Goal: Information Seeking & Learning: Learn about a topic

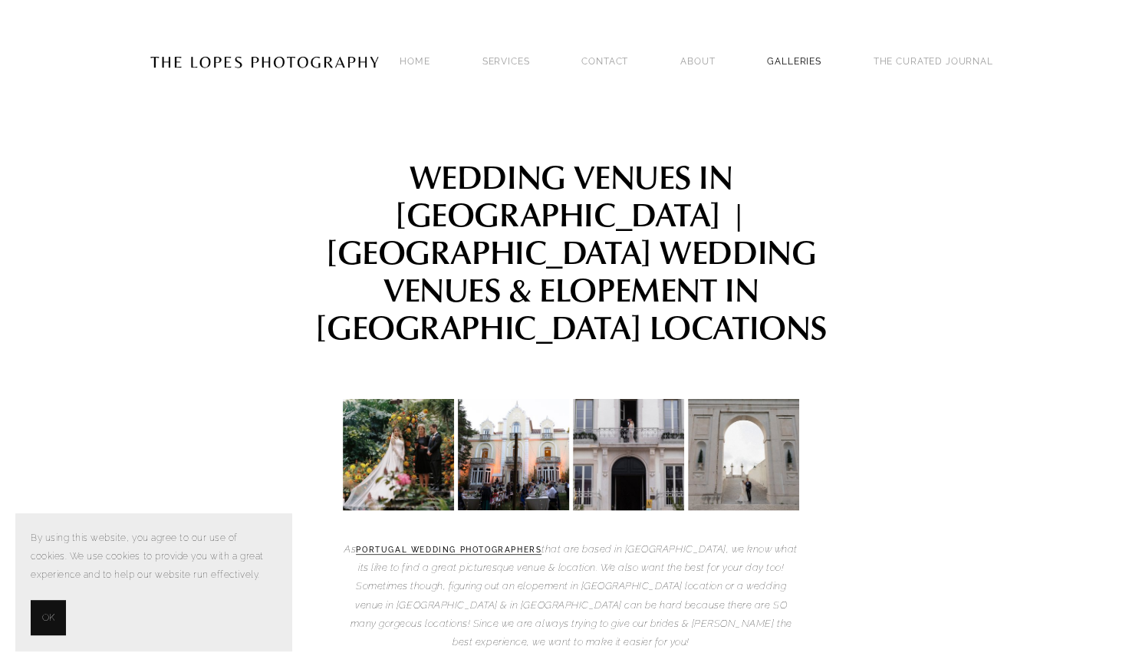
click at [796, 61] on link "GALLERIES" at bounding box center [794, 61] width 54 height 21
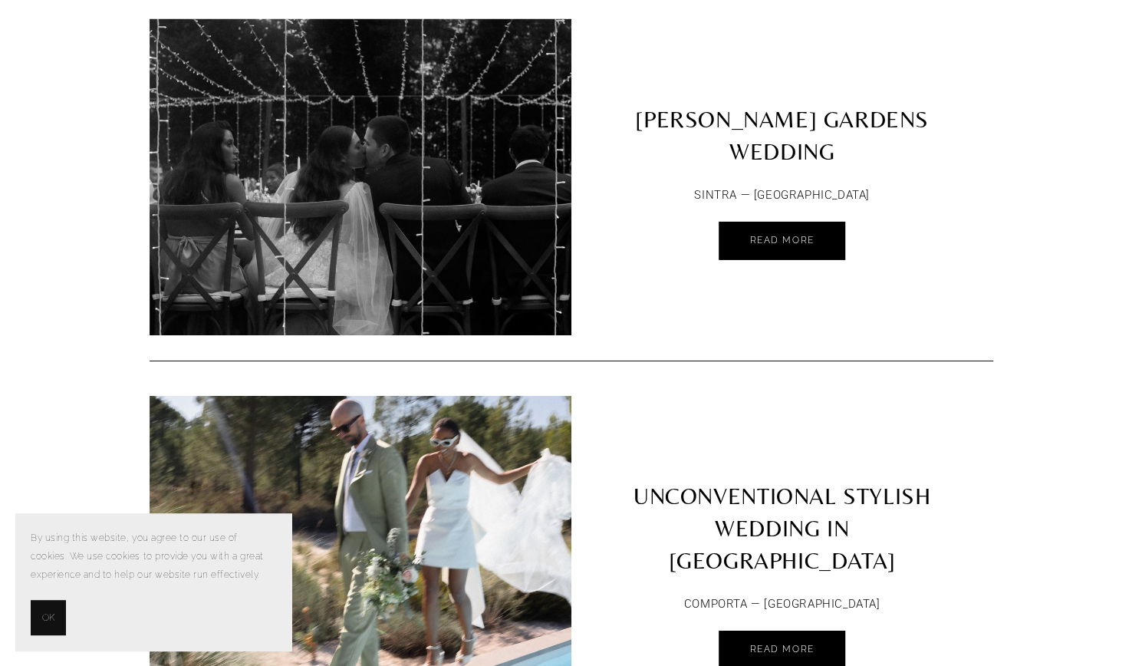
scroll to position [6232, 0]
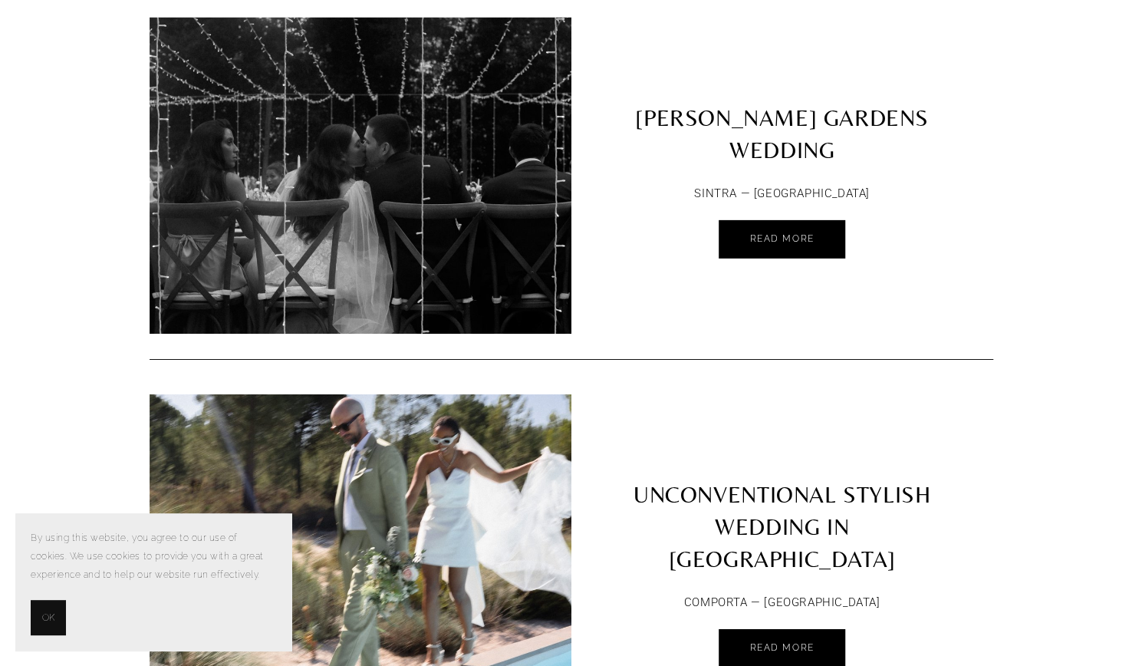
click at [601, 259] on div "SINTRA — PORTUGAL Read More" at bounding box center [783, 226] width 422 height 87
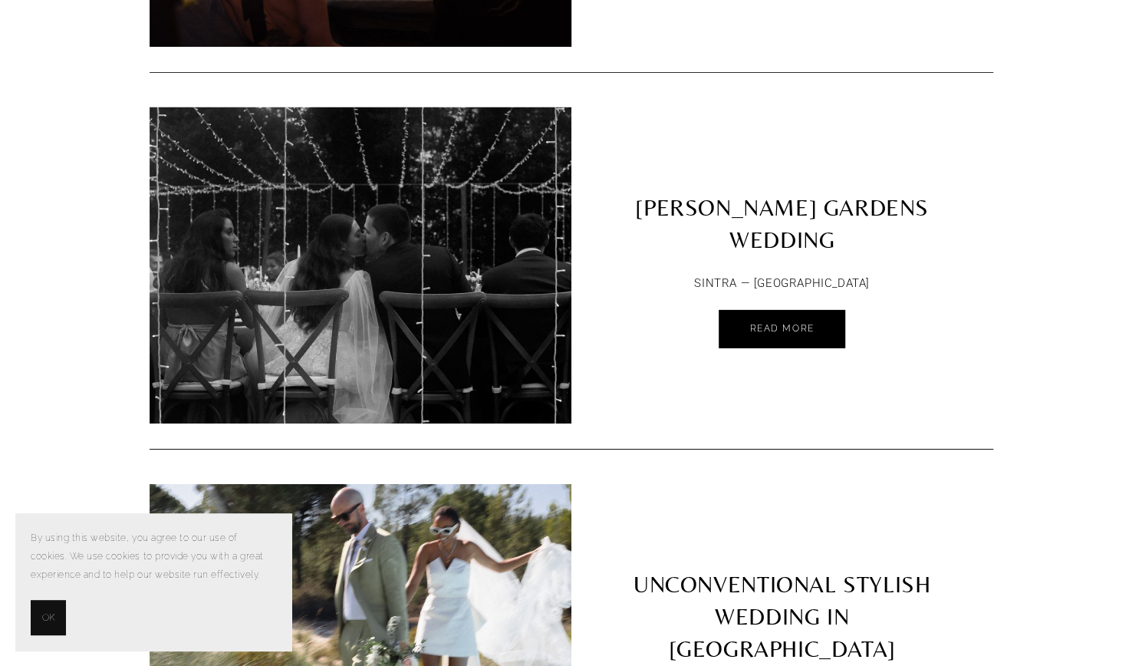
scroll to position [6129, 0]
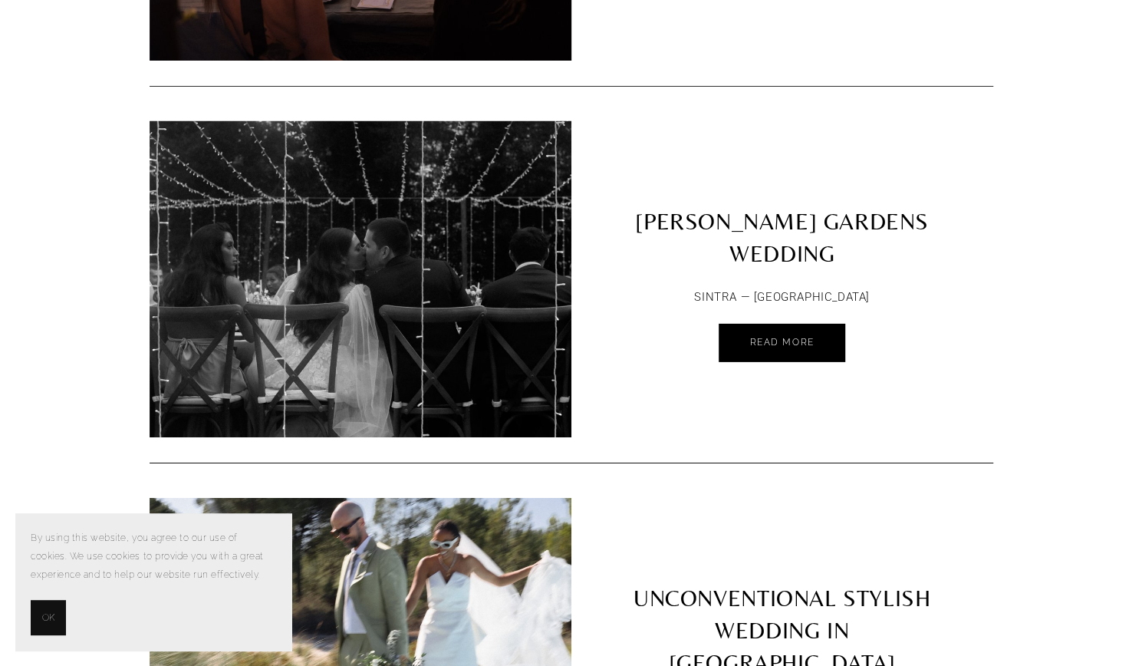
click at [460, 204] on img at bounding box center [361, 279] width 422 height 528
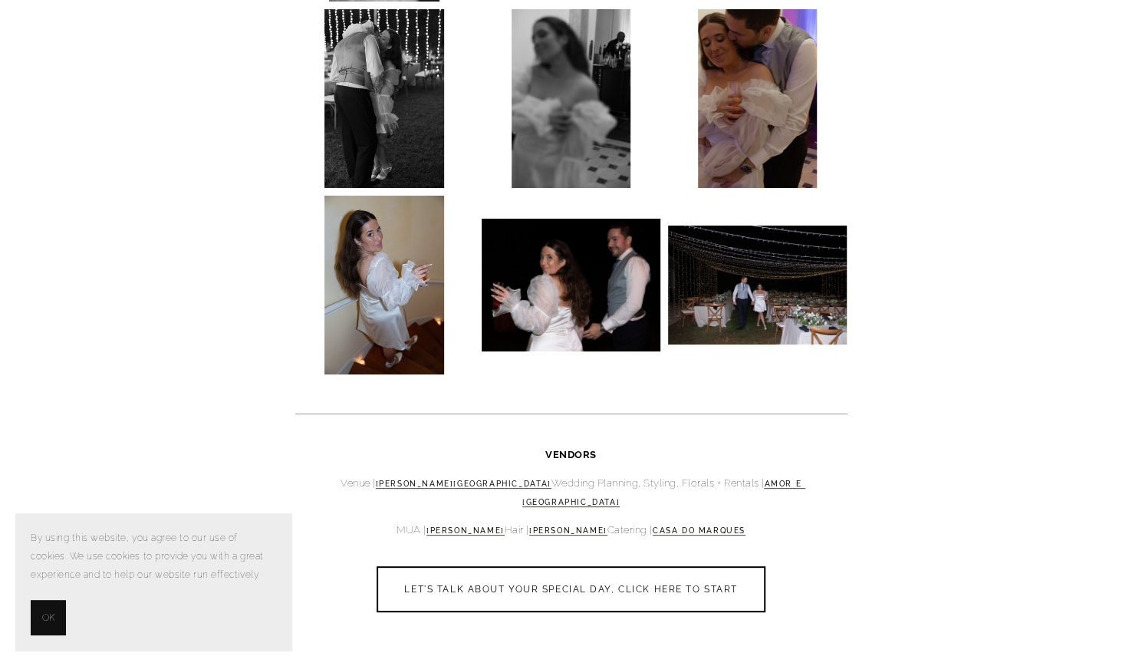
scroll to position [4276, 0]
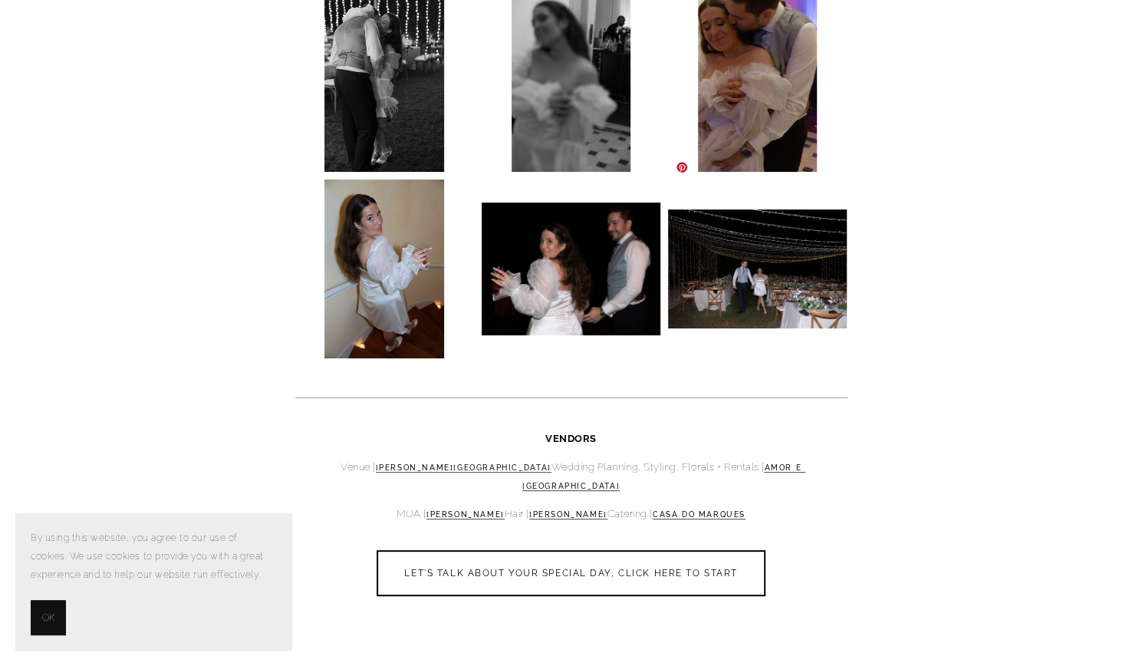
click at [749, 209] on img at bounding box center [757, 268] width 179 height 119
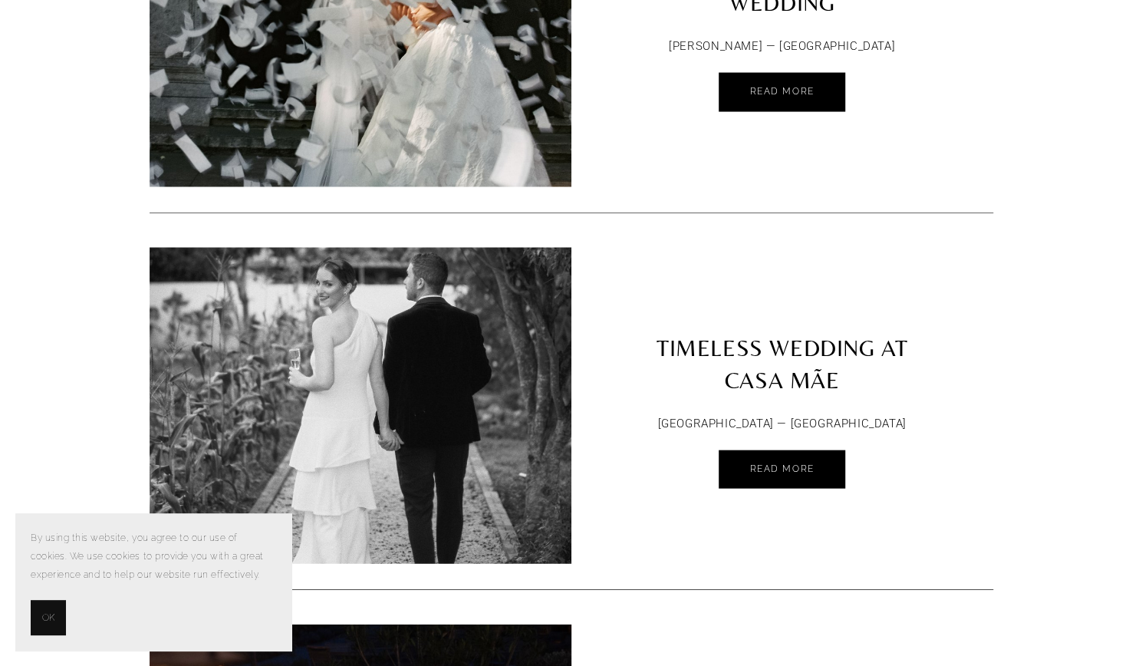
scroll to position [5324, 0]
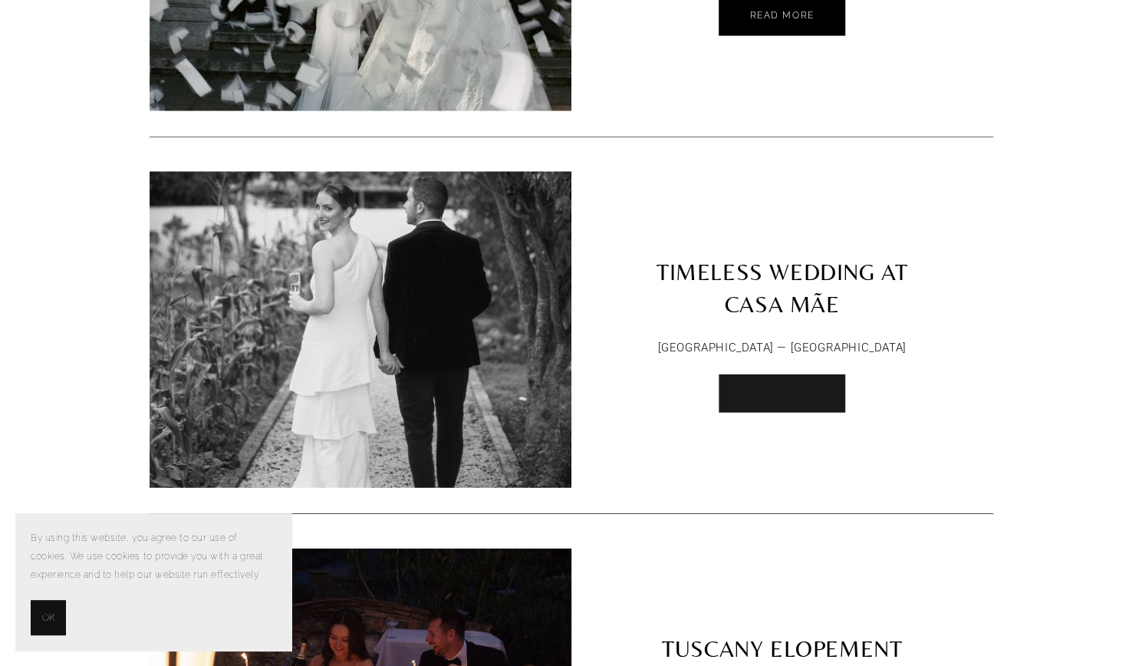
click at [754, 387] on span "Read More" at bounding box center [781, 392] width 64 height 11
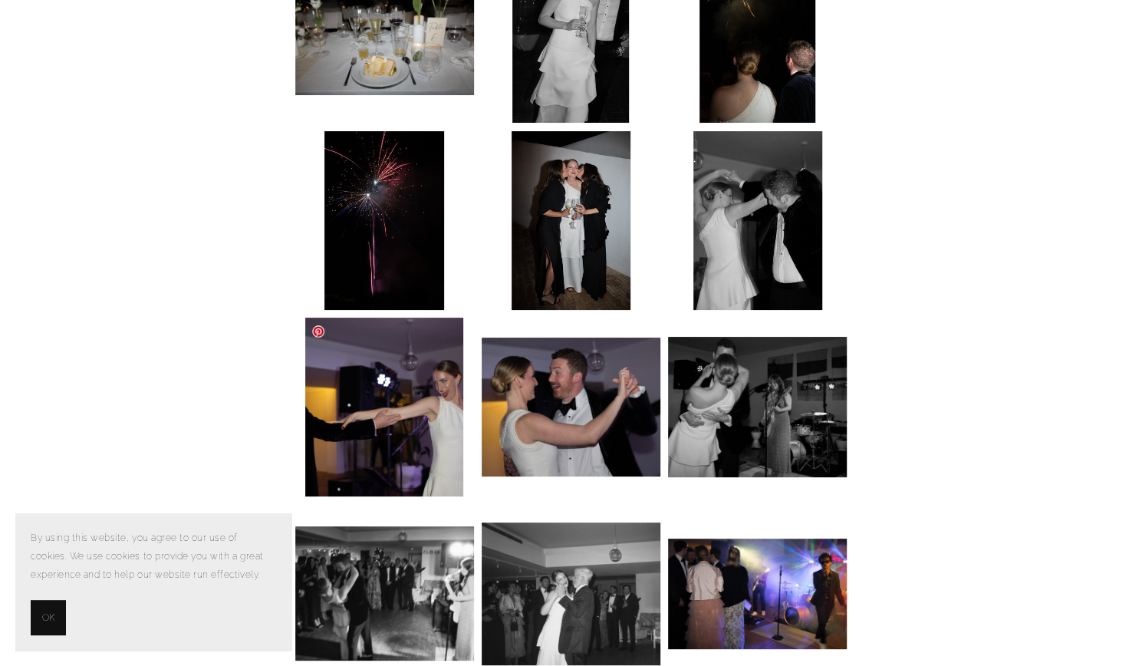
scroll to position [9200, 0]
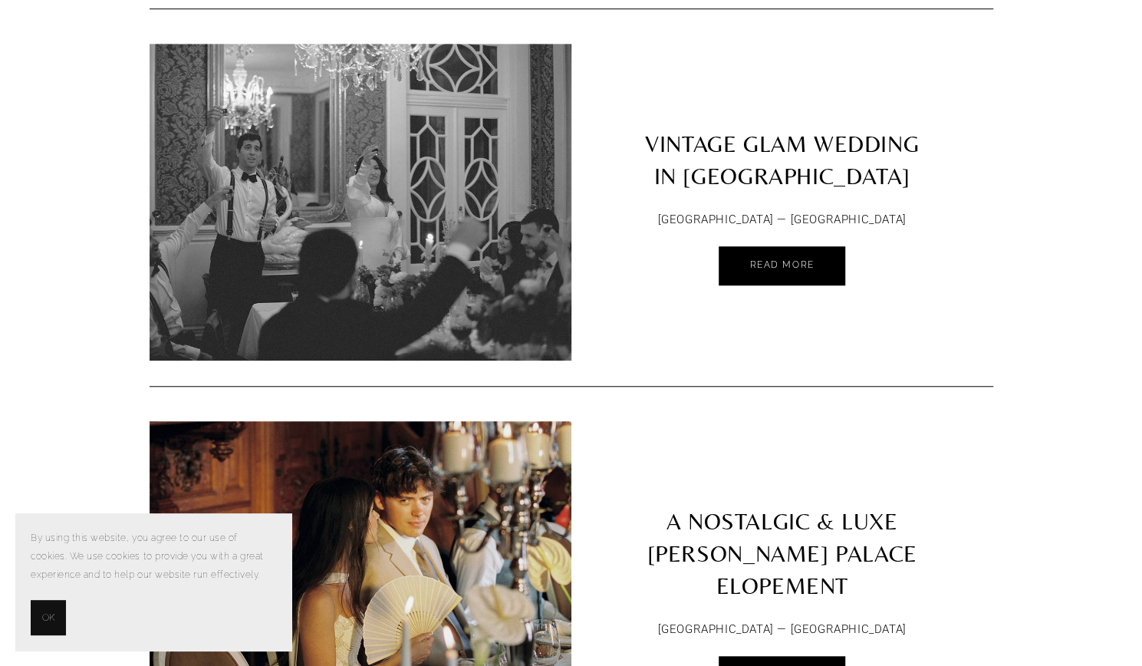
scroll to position [426, 0]
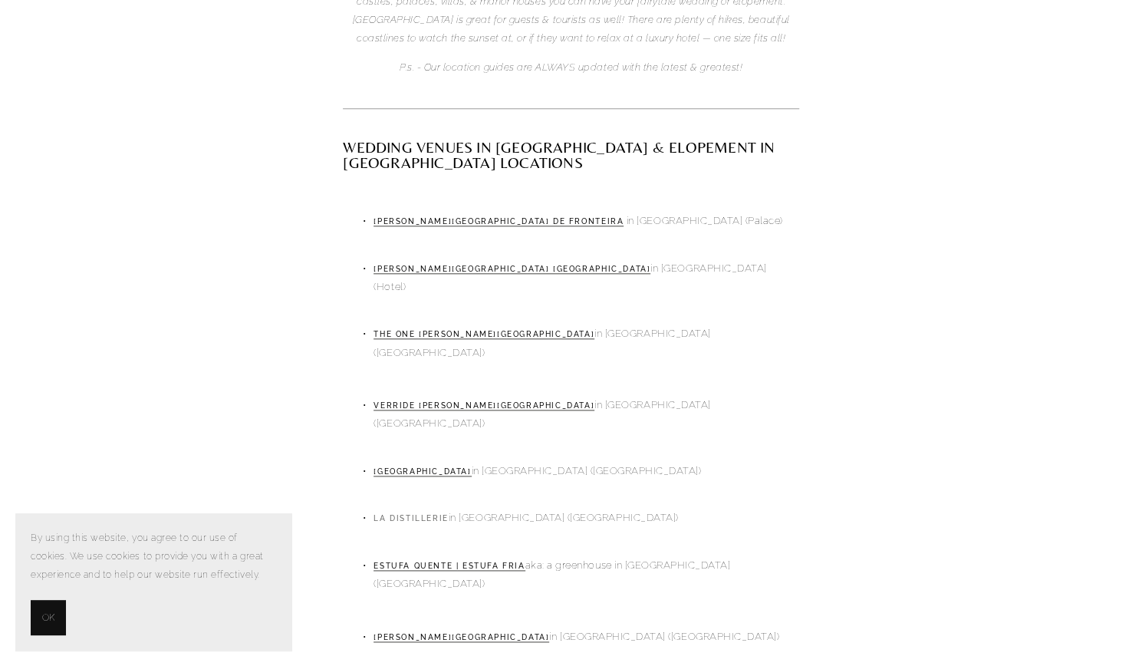
scroll to position [822, 0]
click at [446, 559] on link "Estufa Quente | Estufa Fria" at bounding box center [449, 563] width 151 height 9
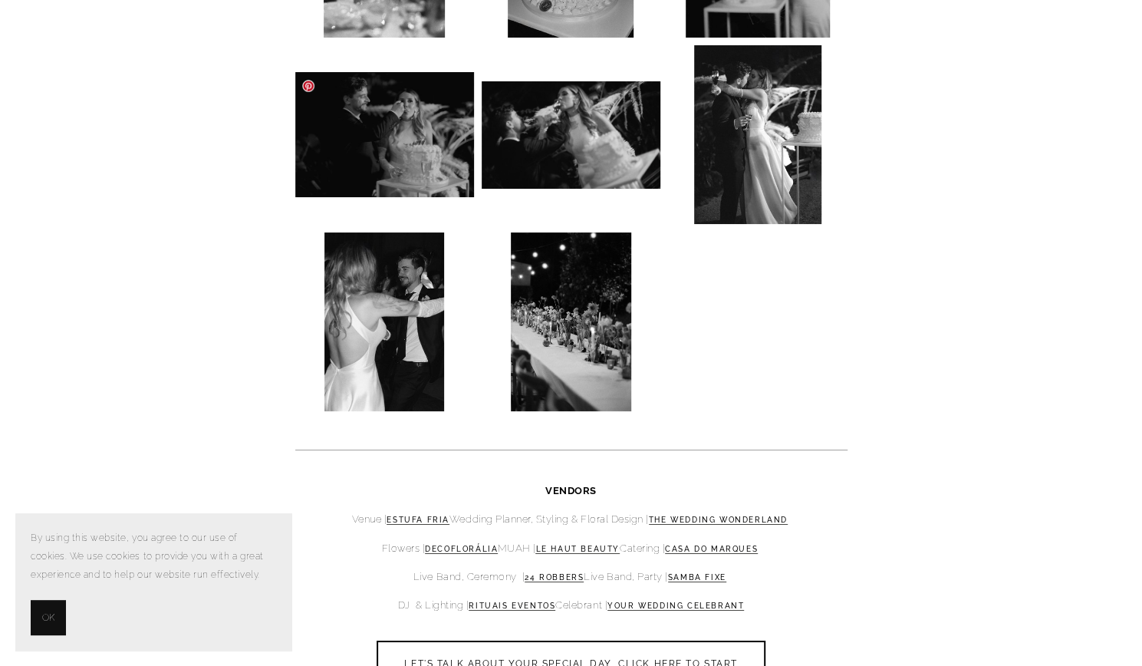
scroll to position [2989, 0]
